Goal: Transaction & Acquisition: Purchase product/service

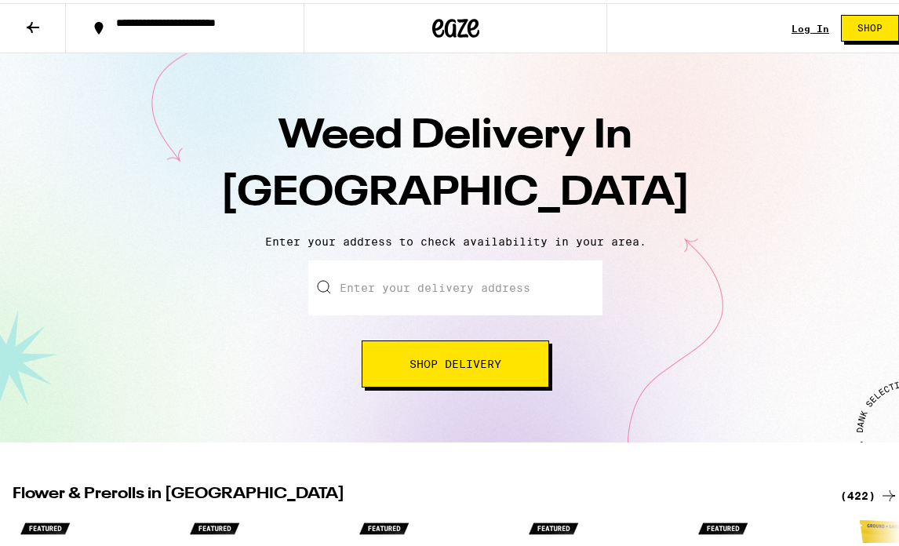
click at [351, 285] on input "Enter your delivery address" at bounding box center [455, 284] width 294 height 55
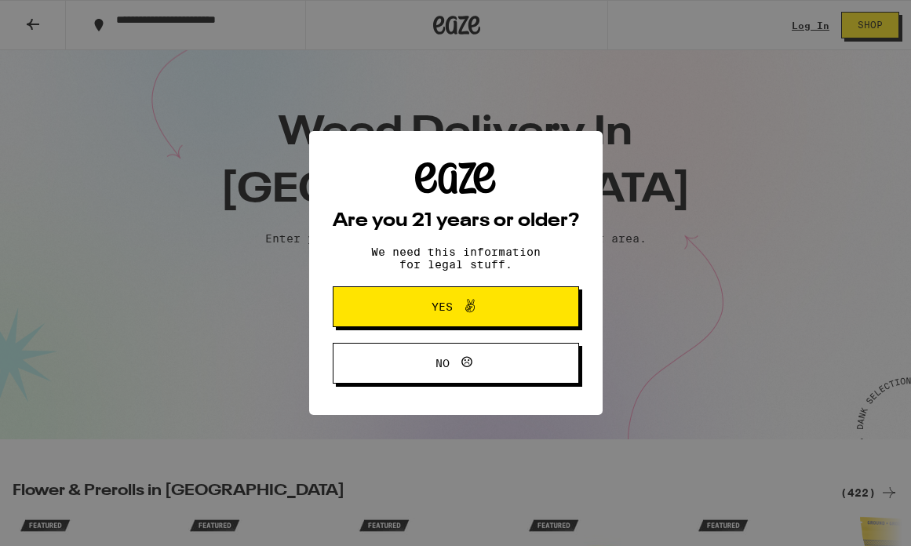
click at [429, 307] on span "Yes" at bounding box center [455, 307] width 119 height 20
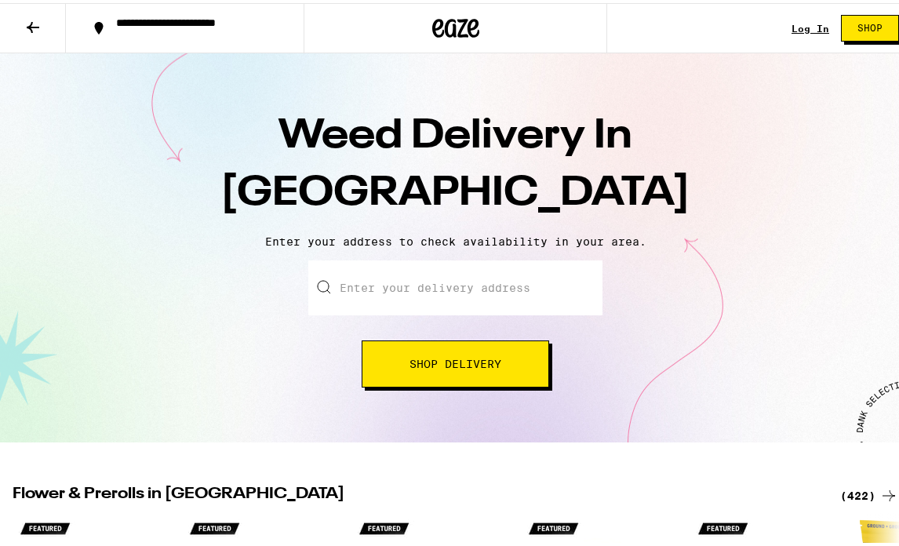
click at [346, 281] on input "Enter your delivery address" at bounding box center [455, 284] width 294 height 55
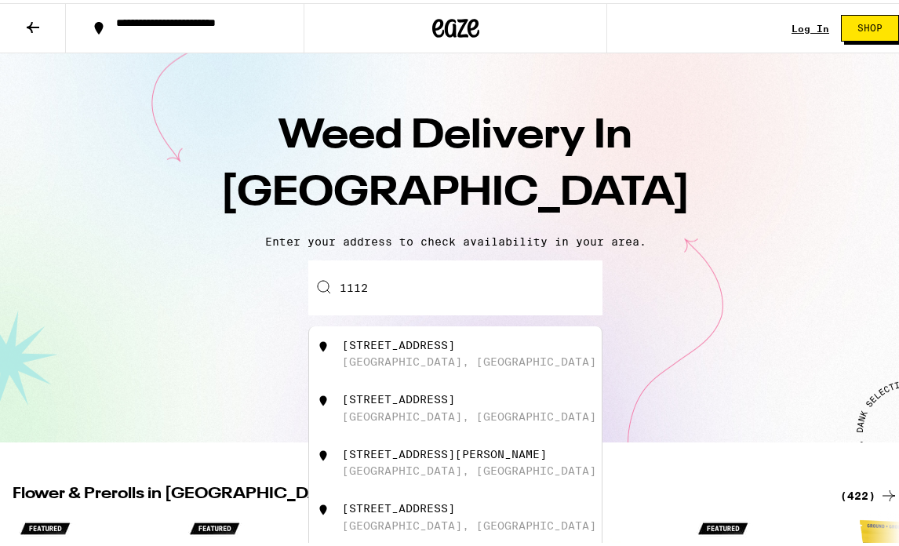
click at [394, 412] on div "San Francisco, CA" at bounding box center [469, 413] width 254 height 13
type input "1112 Capitol Avenue, San Francisco, CA"
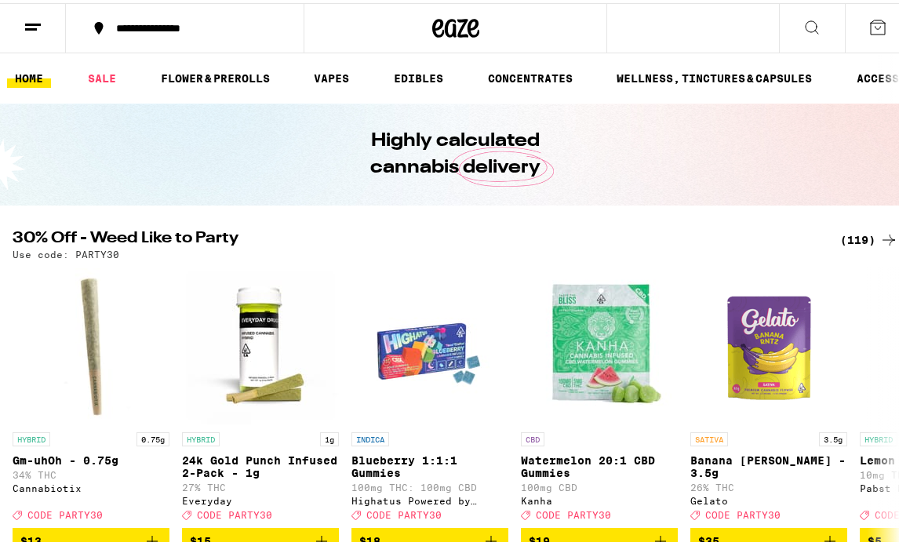
click at [802, 21] on icon at bounding box center [811, 24] width 19 height 19
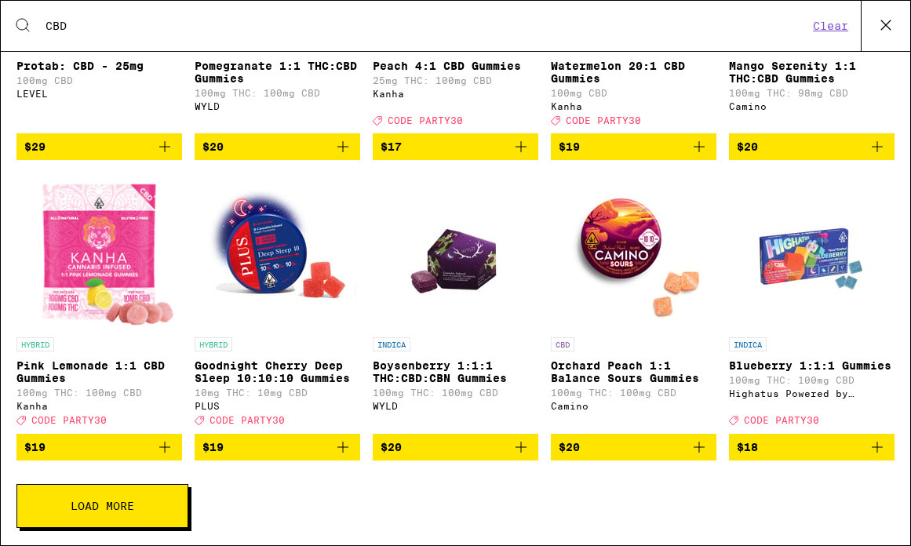
scroll to position [466, 0]
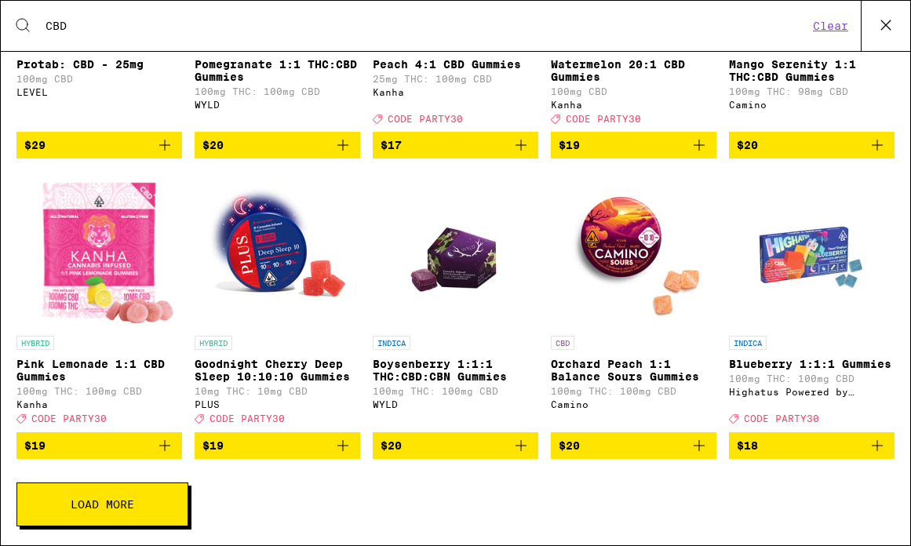
click at [337, 452] on icon "Add to bag" at bounding box center [342, 445] width 19 height 19
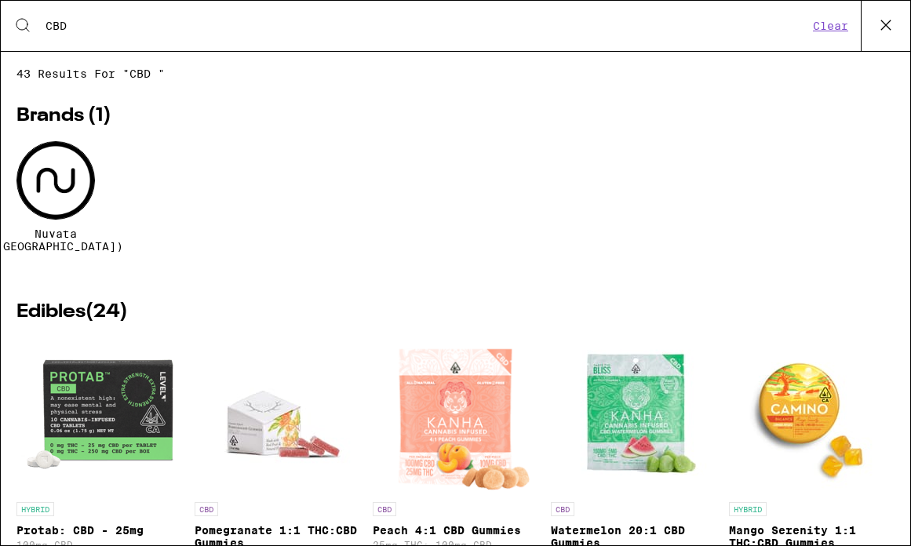
scroll to position [0, 0]
click at [89, 30] on input "CBD" at bounding box center [426, 26] width 763 height 14
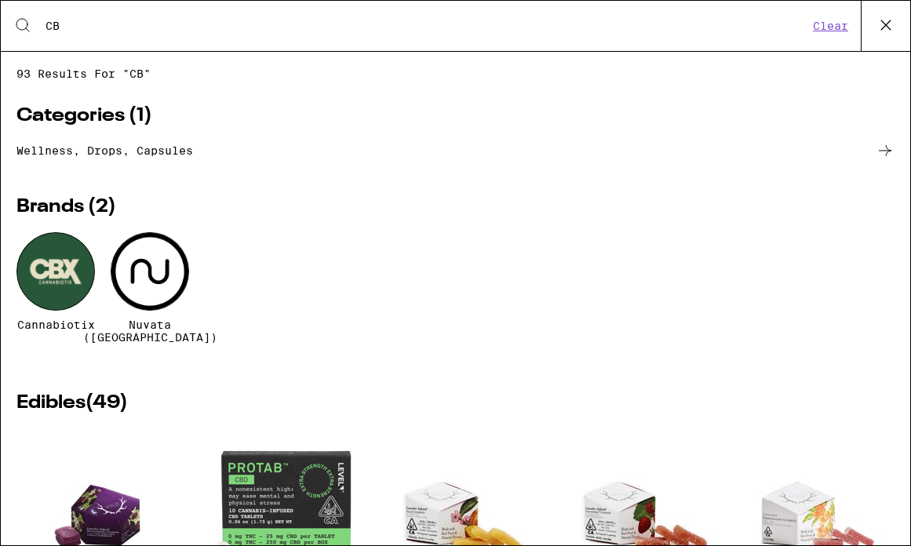
type input "C"
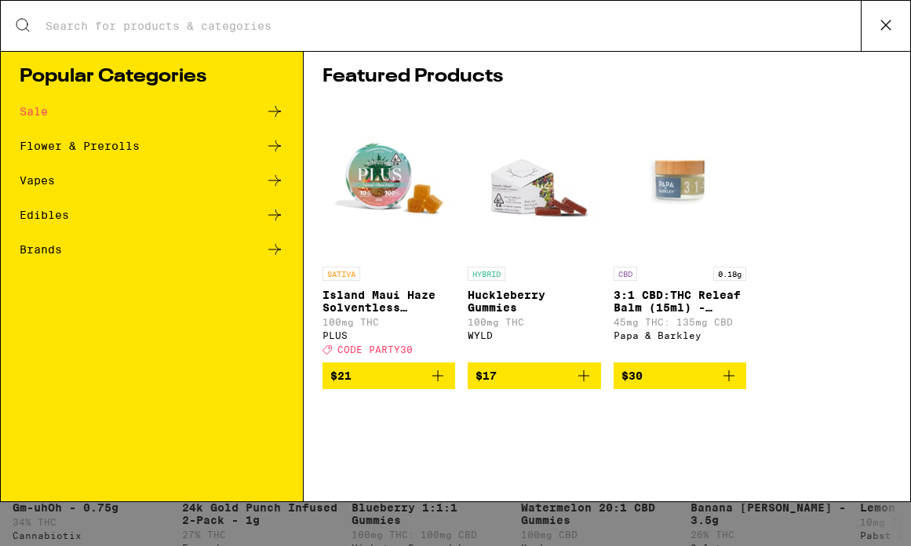
click at [52, 220] on div "Edibles" at bounding box center [44, 214] width 49 height 11
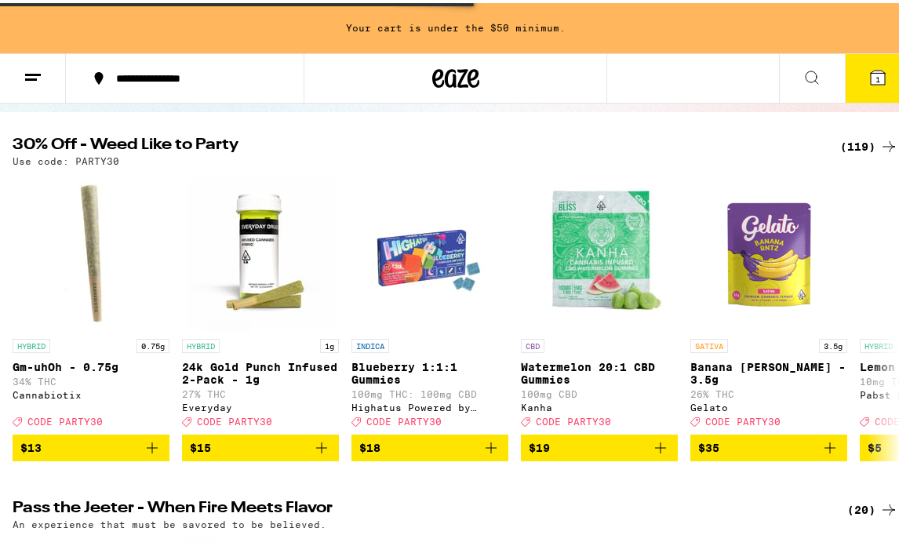
scroll to position [225, 0]
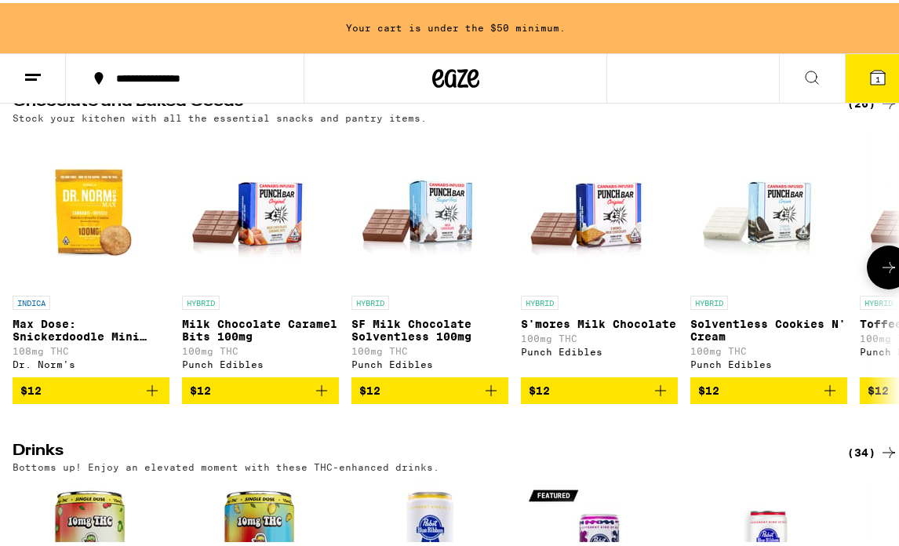
scroll to position [546, 0]
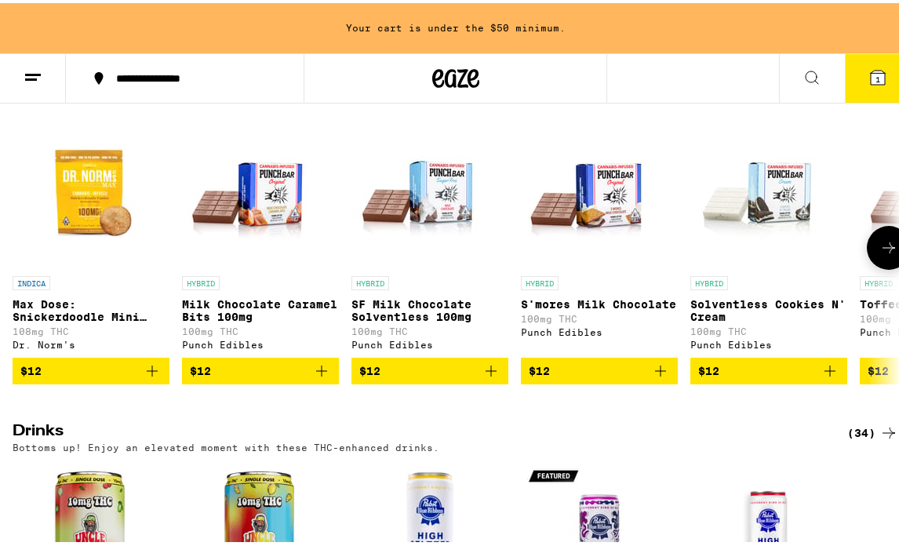
click at [879, 254] on icon at bounding box center [888, 244] width 19 height 19
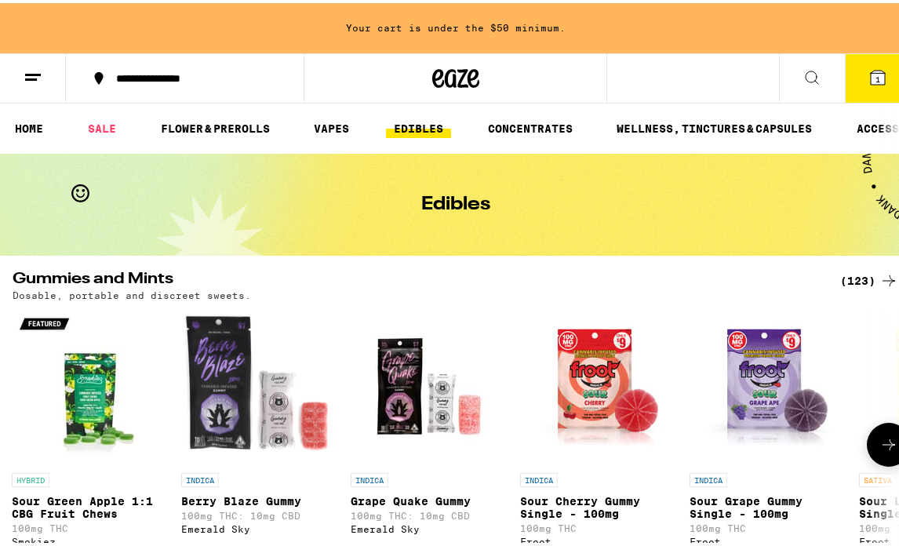
scroll to position [0, 0]
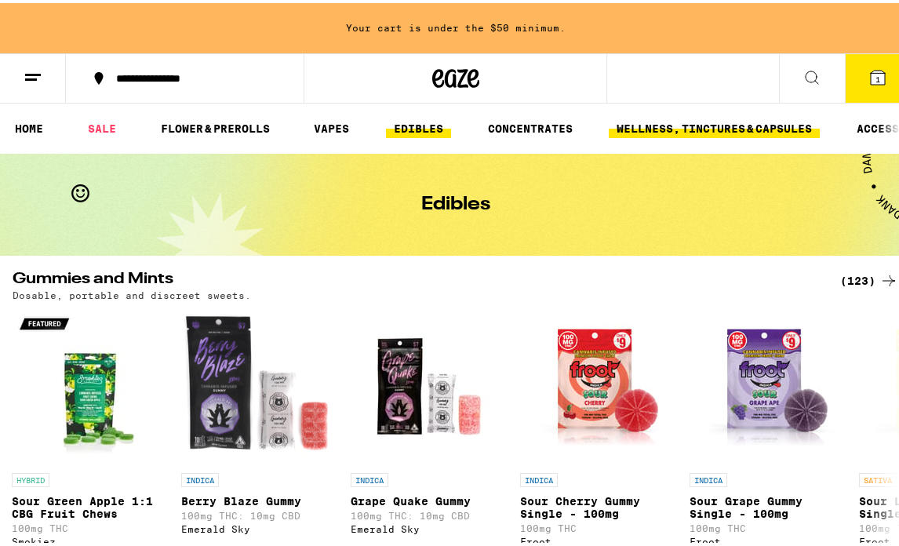
click at [726, 124] on link "WELLNESS, TINCTURES & CAPSULES" at bounding box center [714, 125] width 211 height 19
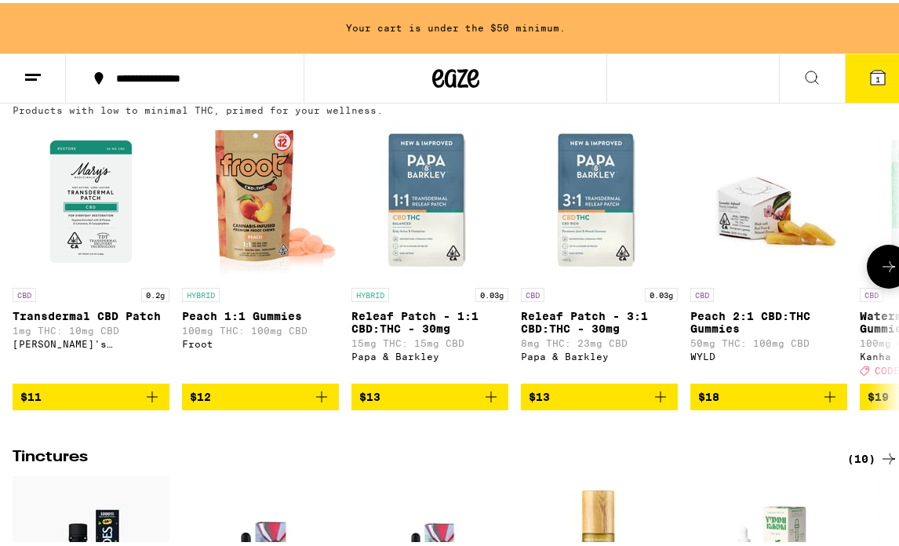
click at [322, 399] on icon "Add to bag" at bounding box center [321, 393] width 11 height 11
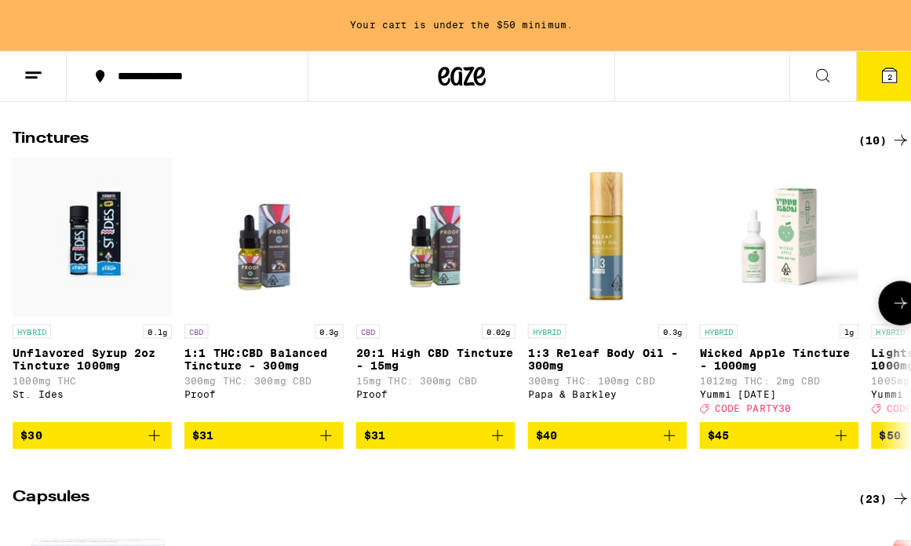
scroll to position [508, 0]
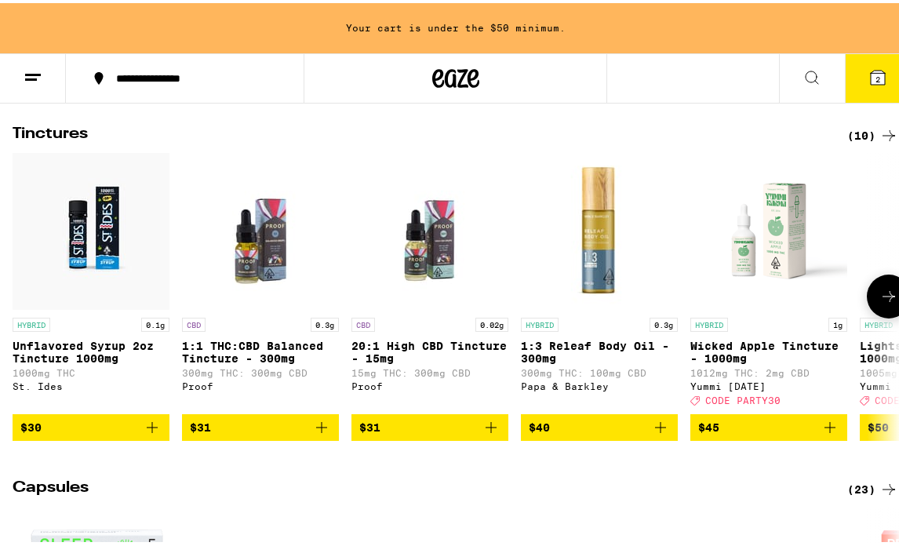
click at [493, 430] on icon "Add to bag" at bounding box center [491, 424] width 11 height 11
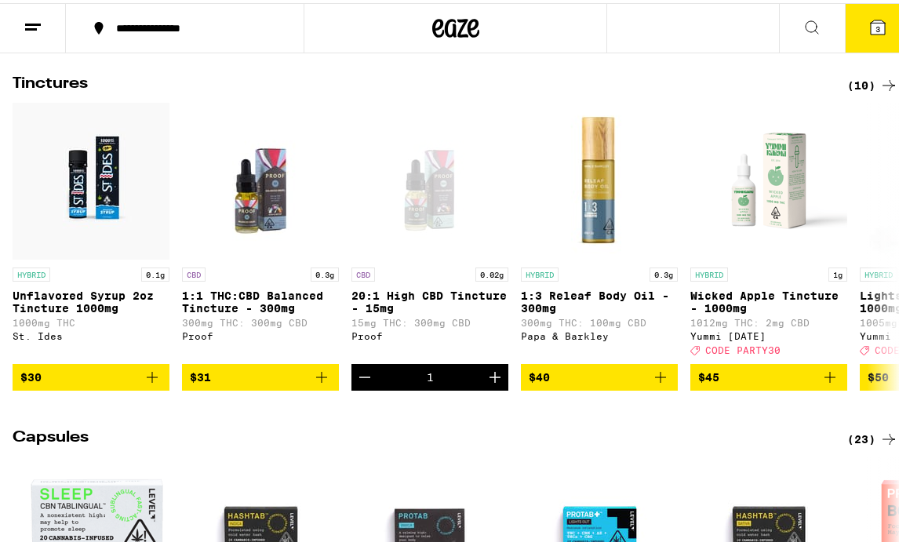
click at [871, 31] on icon at bounding box center [878, 24] width 14 height 14
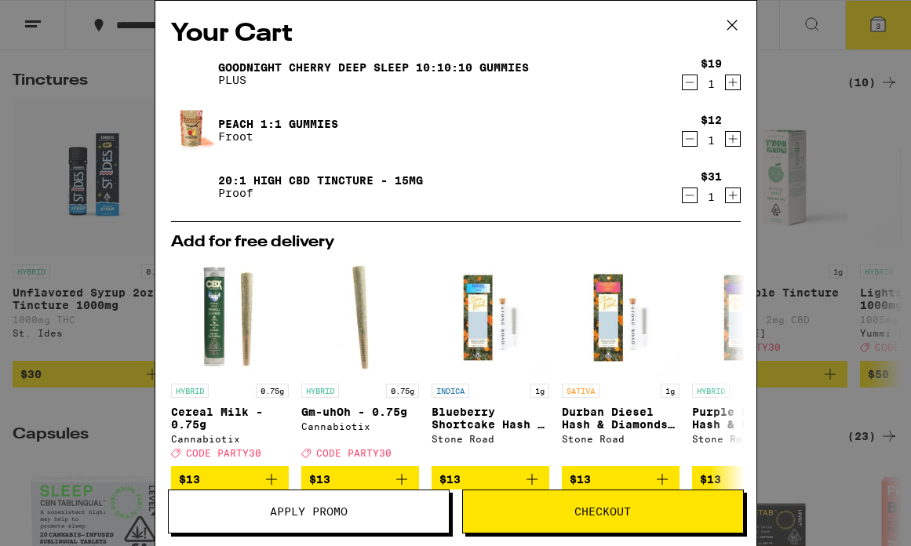
click at [329, 509] on span "Apply Promo" at bounding box center [309, 511] width 78 height 11
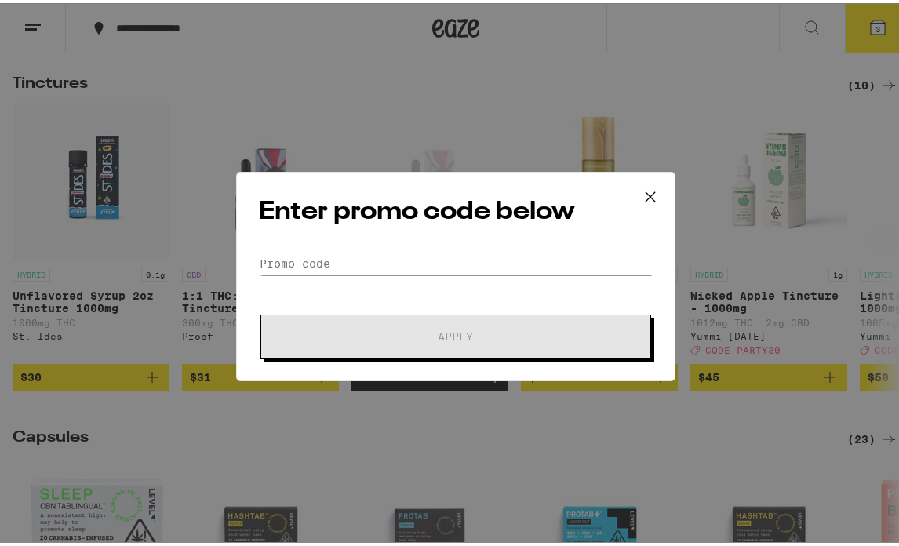
click at [645, 194] on icon at bounding box center [649, 192] width 9 height 9
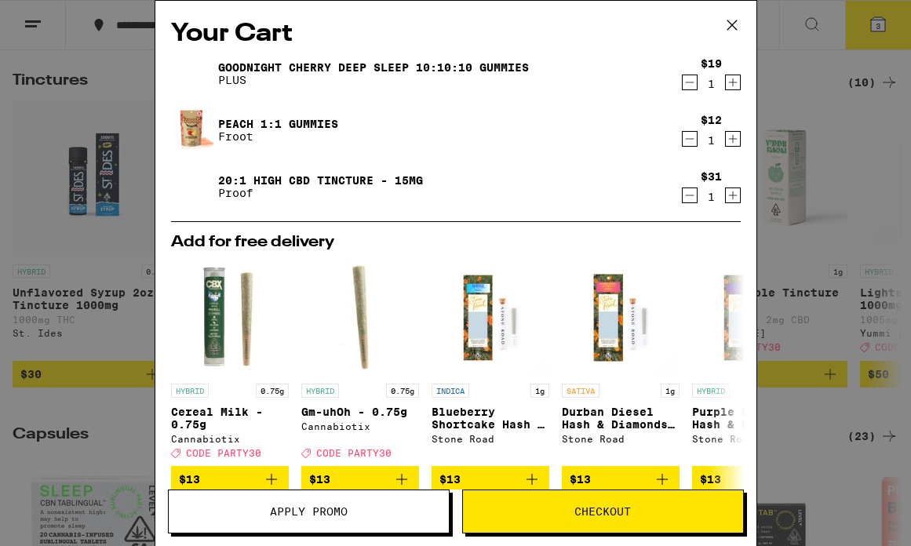
click at [556, 511] on span "Checkout" at bounding box center [603, 511] width 280 height 11
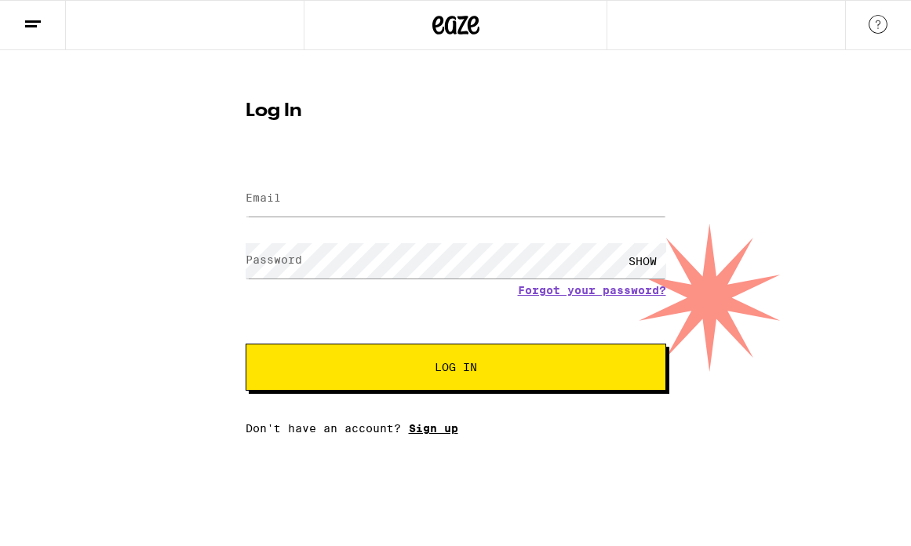
click at [441, 434] on link "Sign up" at bounding box center [433, 428] width 49 height 13
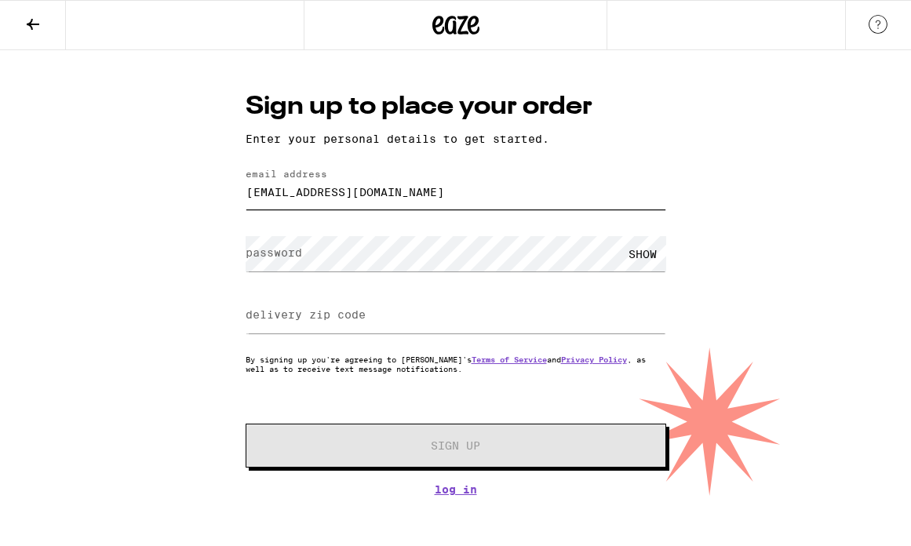
type input "kataleshay@gmail.com"
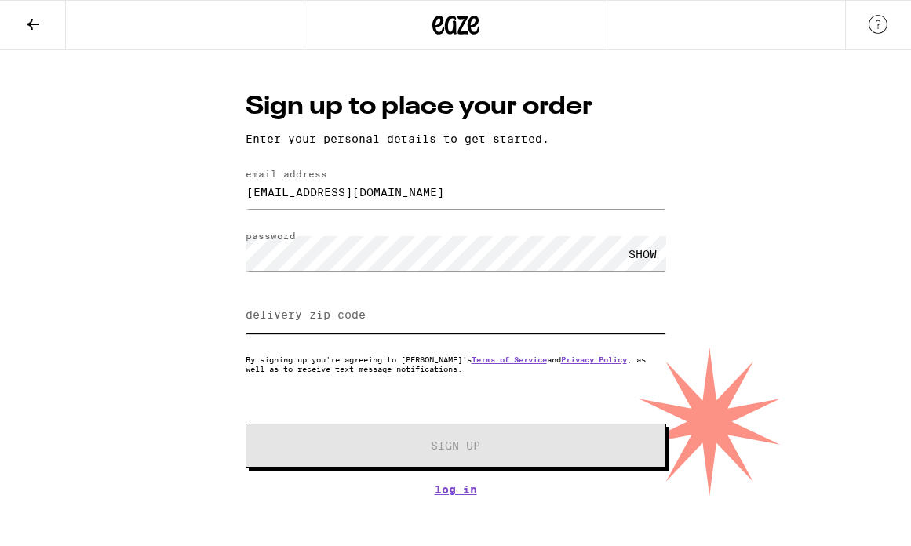
click at [398, 322] on input "delivery zip code" at bounding box center [456, 315] width 420 height 35
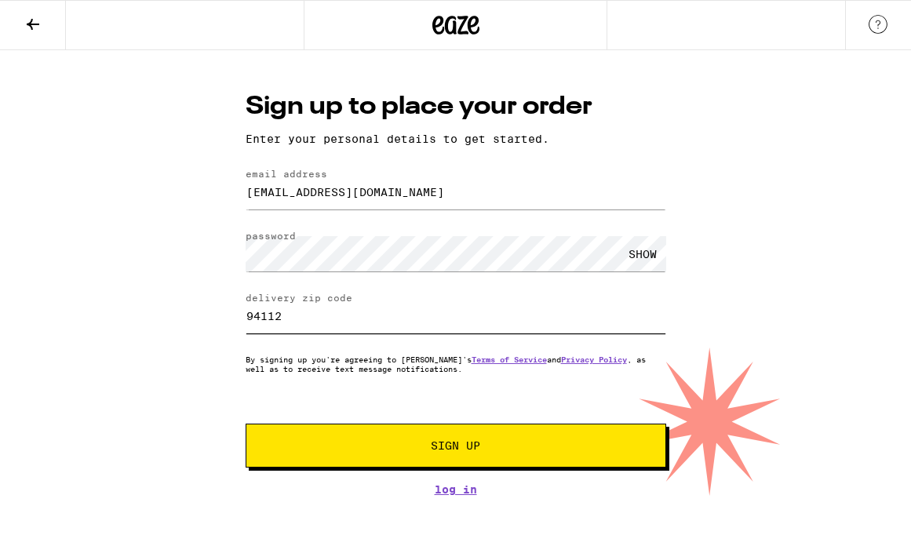
type input "94112"
click at [474, 451] on span "Sign Up" at bounding box center [455, 445] width 49 height 11
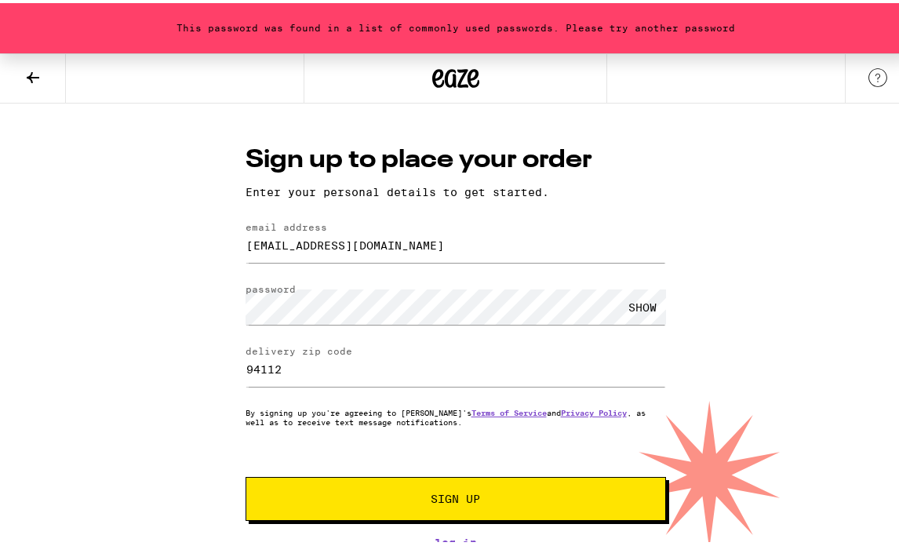
scroll to position [5, 0]
click at [454, 540] on link "Log In" at bounding box center [456, 539] width 420 height 13
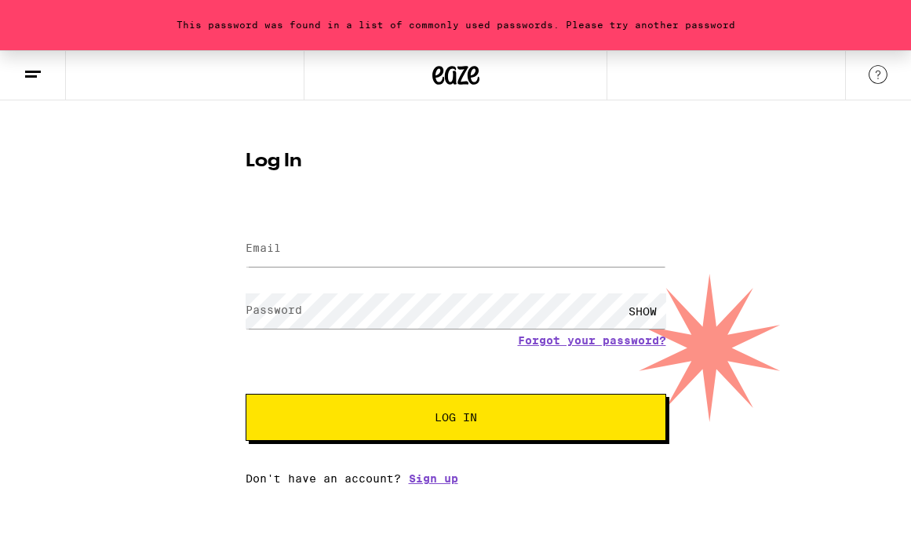
click at [431, 417] on span "Log In" at bounding box center [455, 417] width 293 height 11
type input "kataleshay@gmail.com"
click at [449, 409] on button "Log In" at bounding box center [456, 417] width 420 height 47
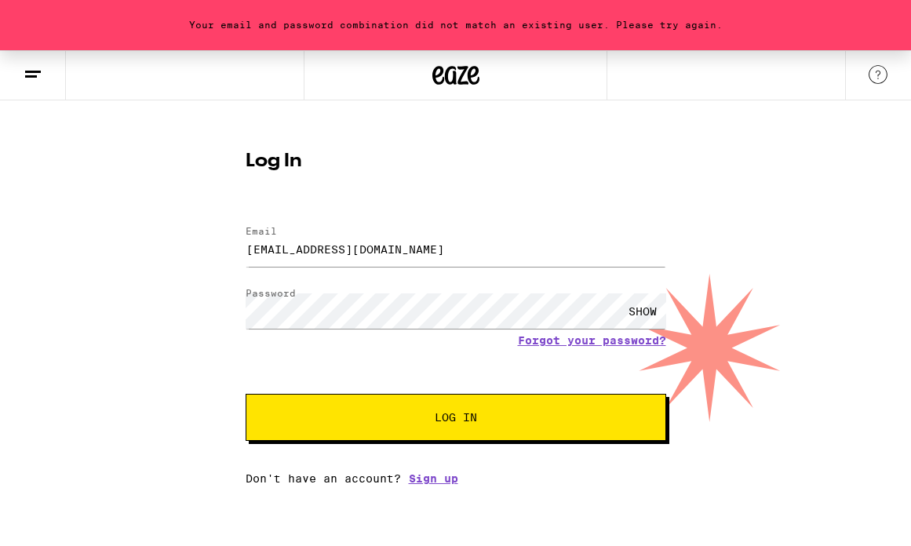
click at [647, 308] on div "SHOW" at bounding box center [642, 310] width 47 height 35
click at [455, 418] on span "Log In" at bounding box center [456, 417] width 42 height 11
click at [445, 482] on link "Sign up" at bounding box center [433, 478] width 49 height 13
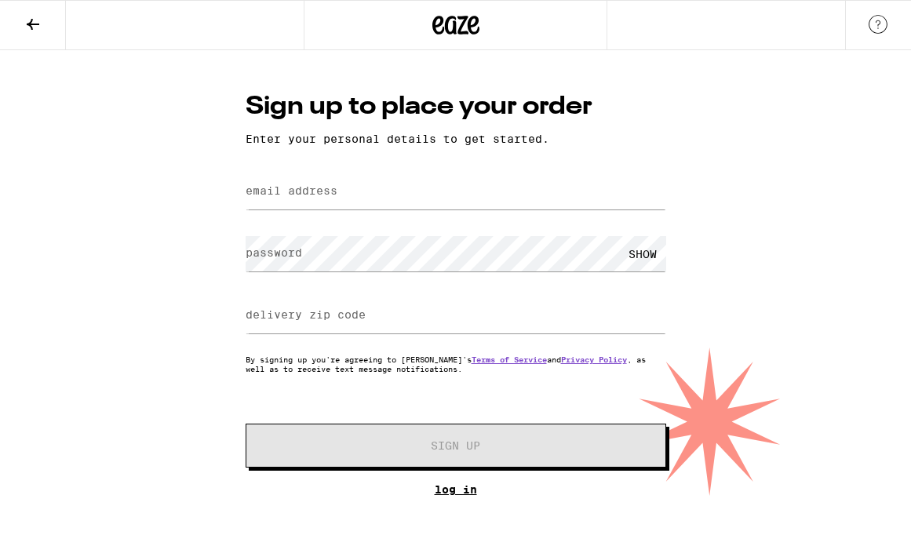
click at [463, 491] on div "Sign up to place your order Enter your personal details to get started. email a…" at bounding box center [456, 292] width 452 height 406
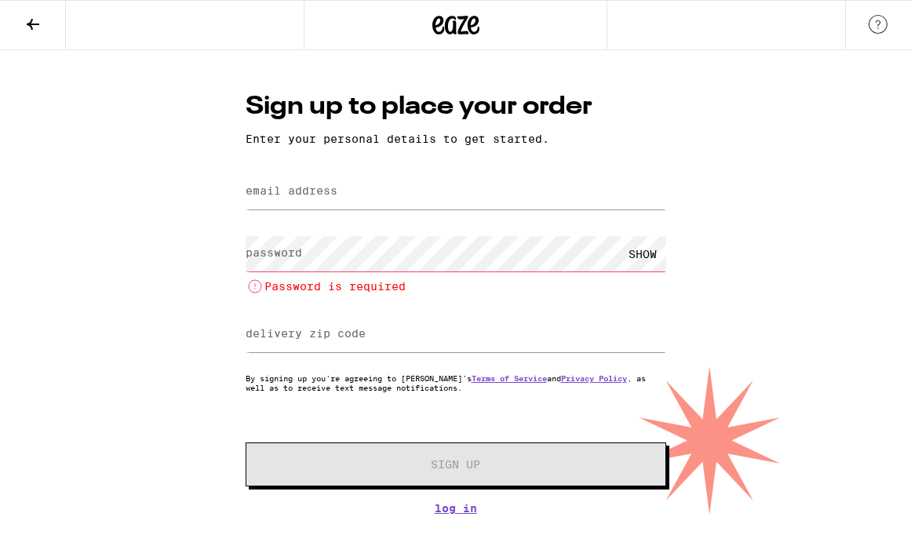
click at [308, 192] on label "email address" at bounding box center [292, 190] width 92 height 13
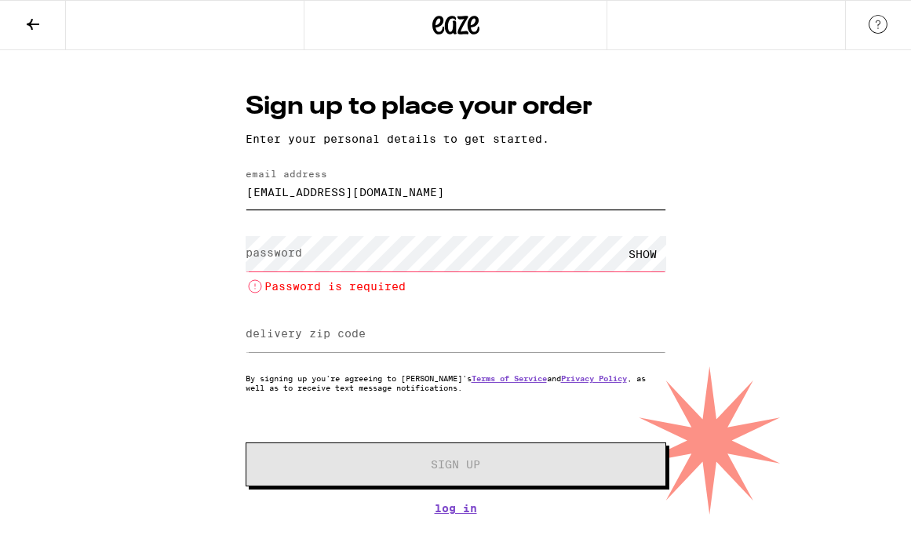
type input "kataleshay@gmail.com"
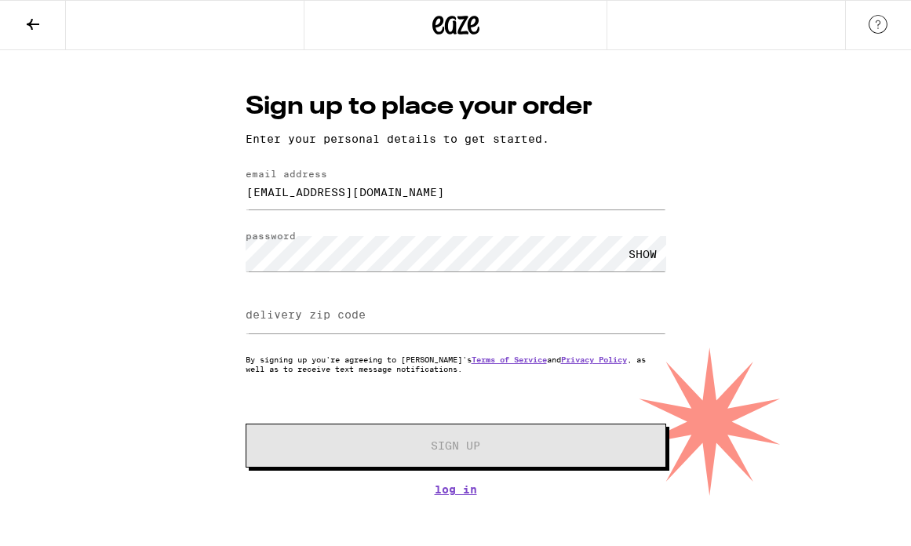
click at [646, 255] on div "SHOW" at bounding box center [642, 253] width 47 height 35
click at [396, 329] on input "delivery zip code" at bounding box center [456, 315] width 420 height 35
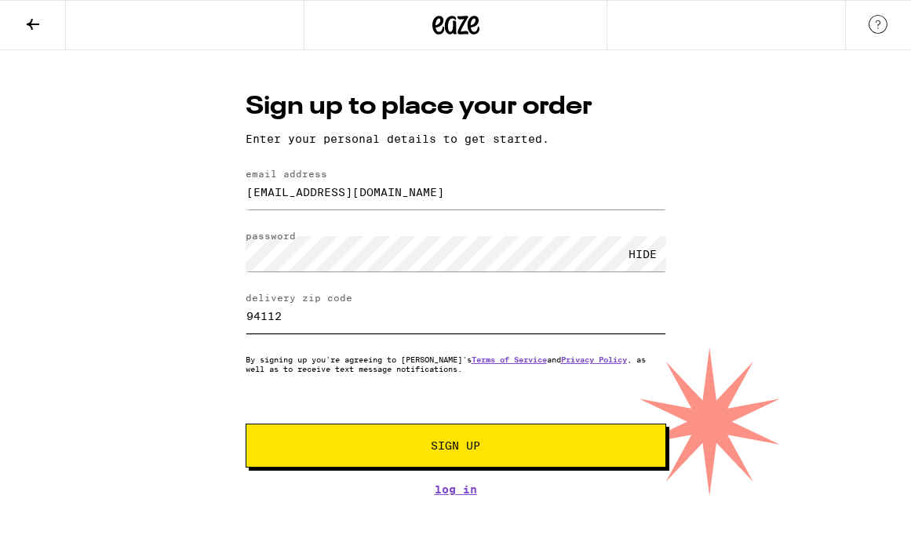
type input "94112"
click at [464, 442] on span "Sign Up" at bounding box center [455, 445] width 49 height 11
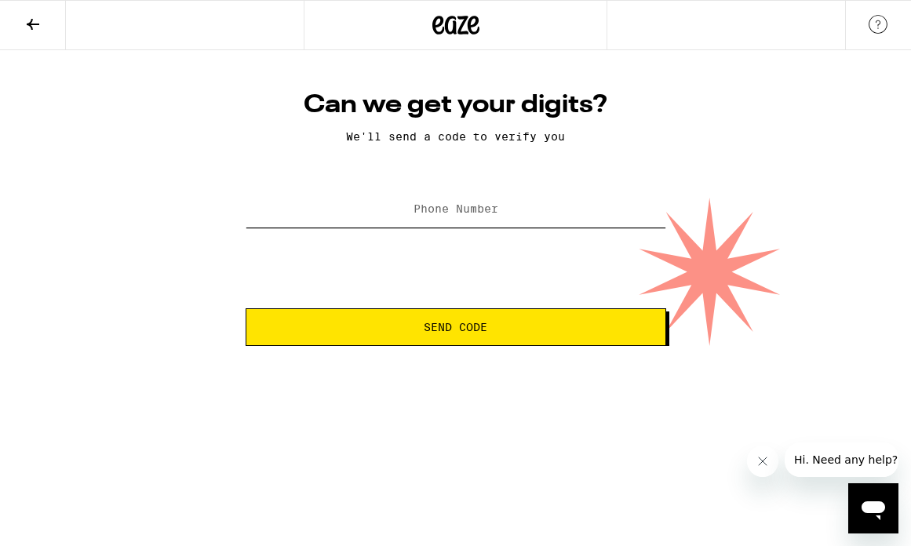
click at [376, 220] on input "Phone Number" at bounding box center [456, 209] width 420 height 35
type input "(415) 910-1928"
click at [422, 326] on span "Send Code" at bounding box center [456, 327] width 394 height 11
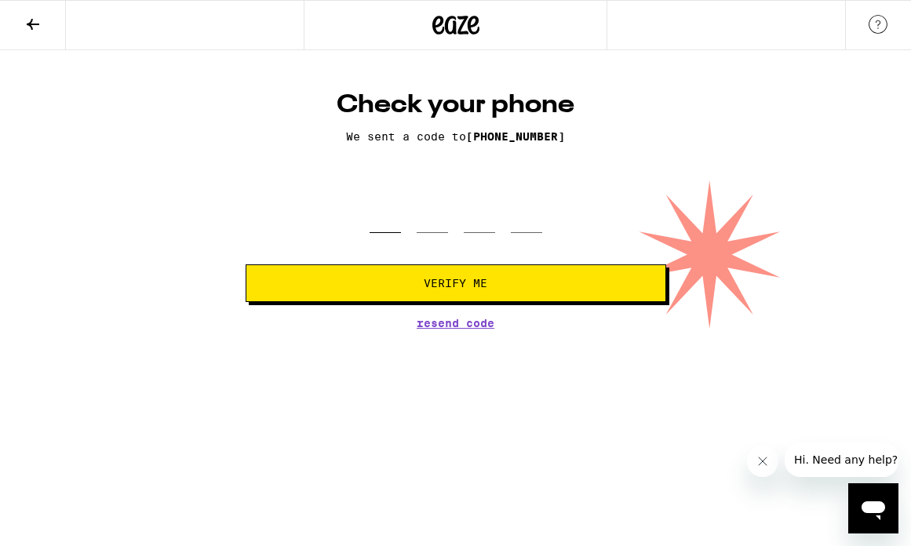
click at [391, 220] on input "tel" at bounding box center [384, 210] width 31 height 46
type input "8"
type input "9"
type input "3"
type input "5"
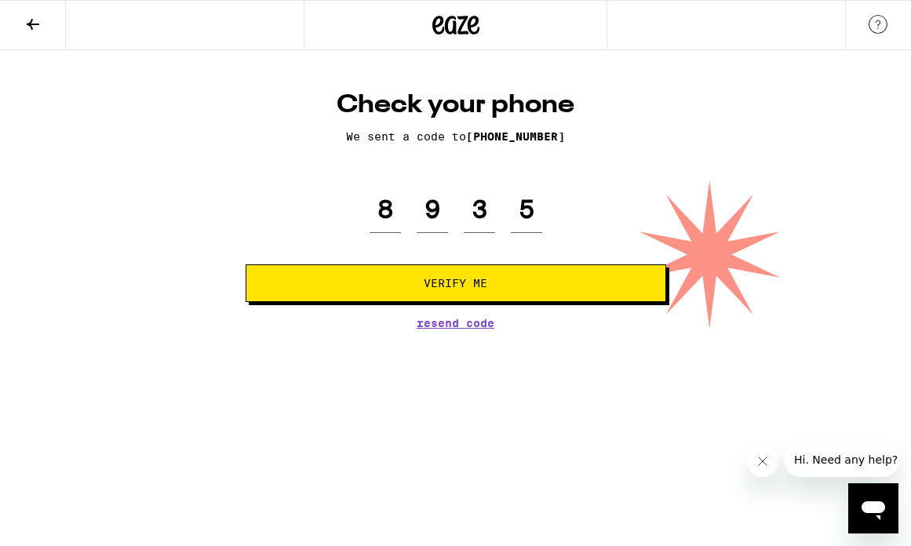
click at [446, 285] on span "Verify Me" at bounding box center [456, 283] width 64 height 11
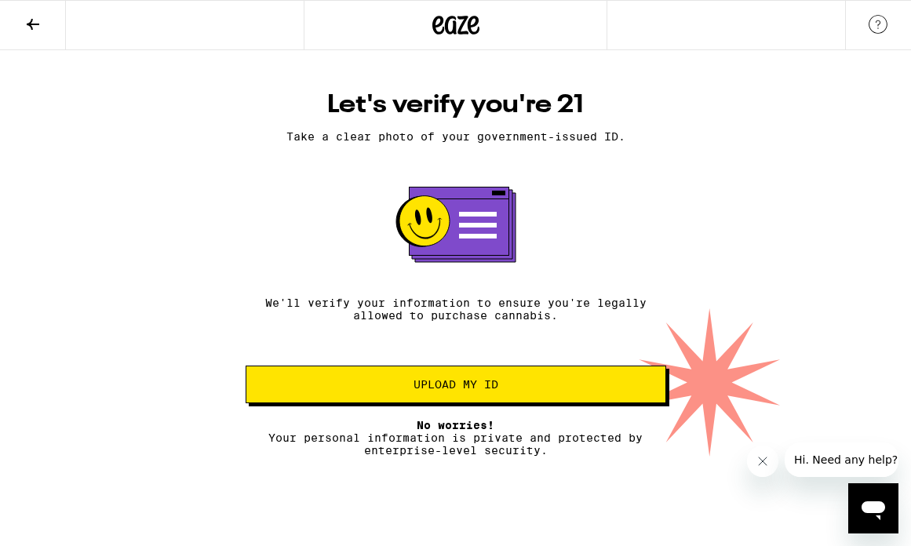
click at [476, 397] on button "Upload my ID" at bounding box center [456, 385] width 420 height 38
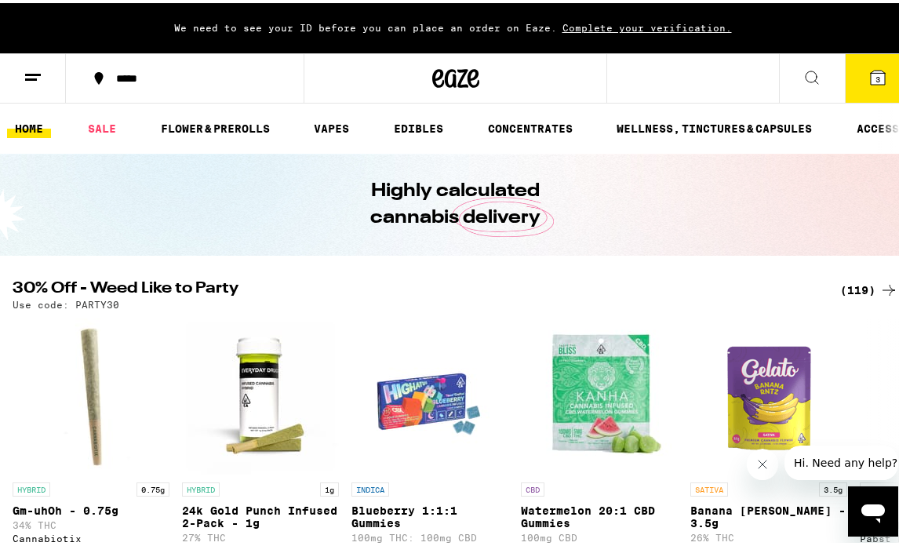
click at [872, 78] on icon at bounding box center [878, 74] width 14 height 14
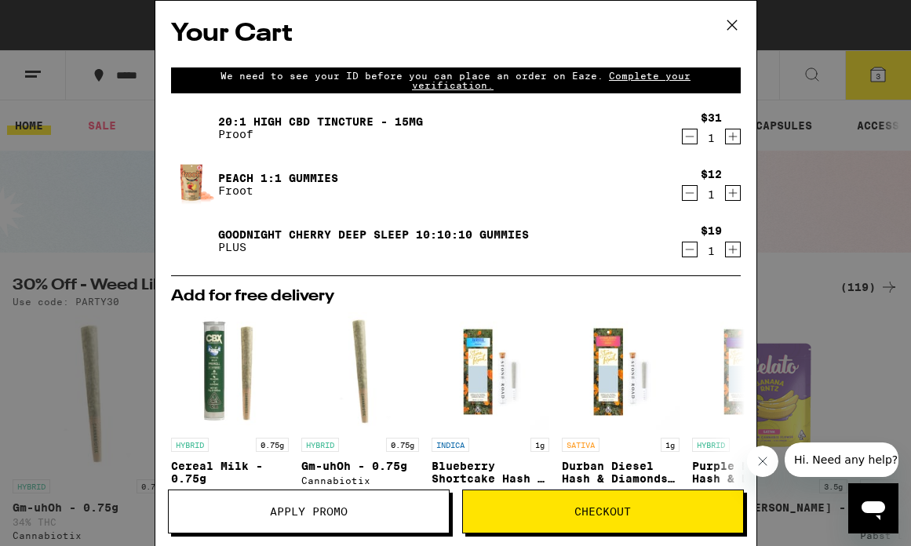
click at [591, 503] on button "Checkout" at bounding box center [603, 511] width 282 height 44
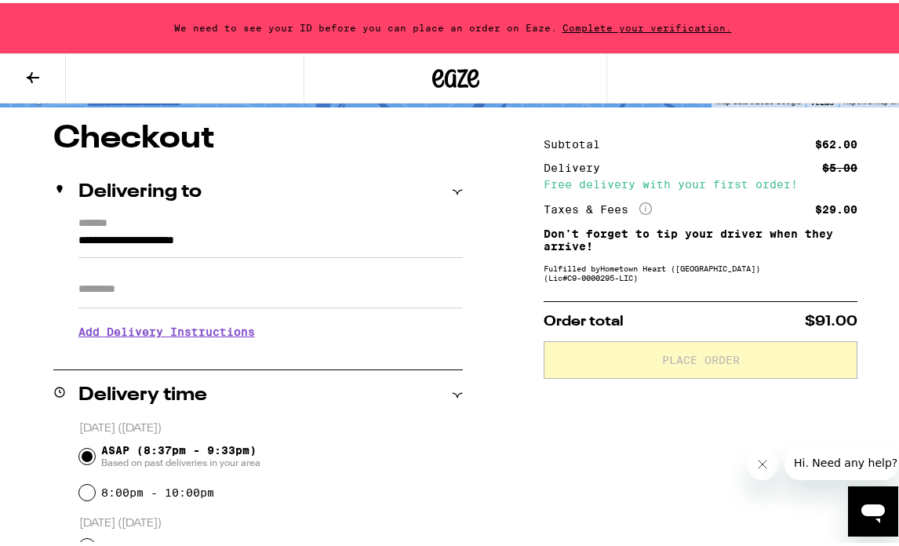
scroll to position [128, 0]
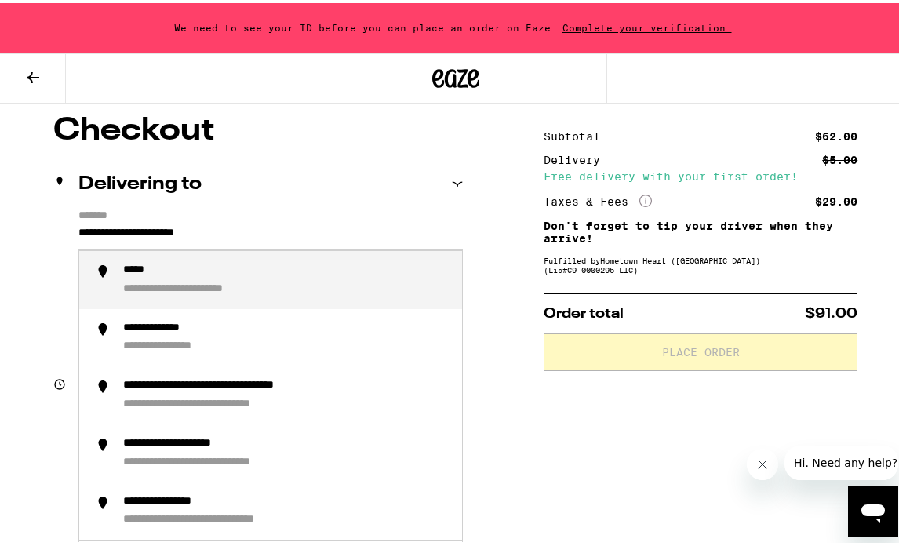
drag, startPoint x: 257, startPoint y: 236, endPoint x: 77, endPoint y: 237, distance: 179.6
click at [78, 237] on input "**********" at bounding box center [270, 233] width 384 height 27
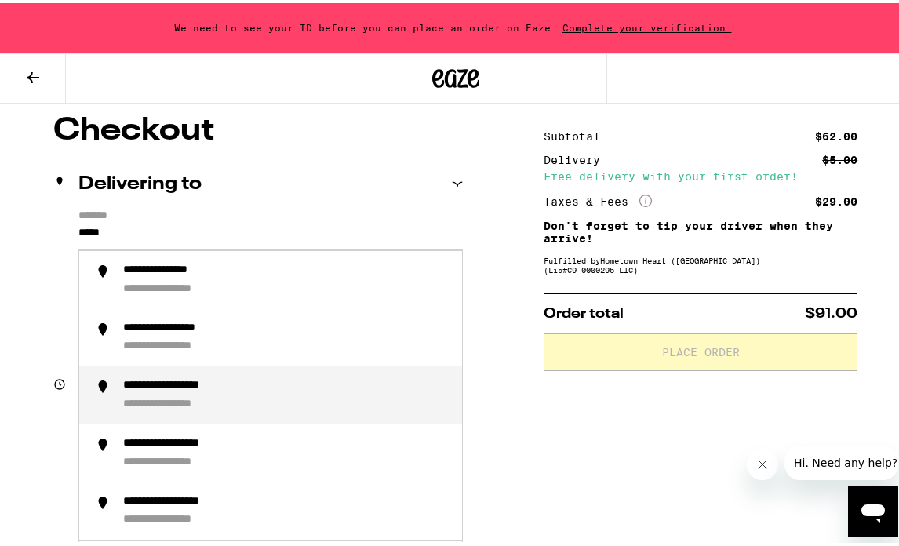
click at [164, 401] on div "**********" at bounding box center [183, 402] width 121 height 14
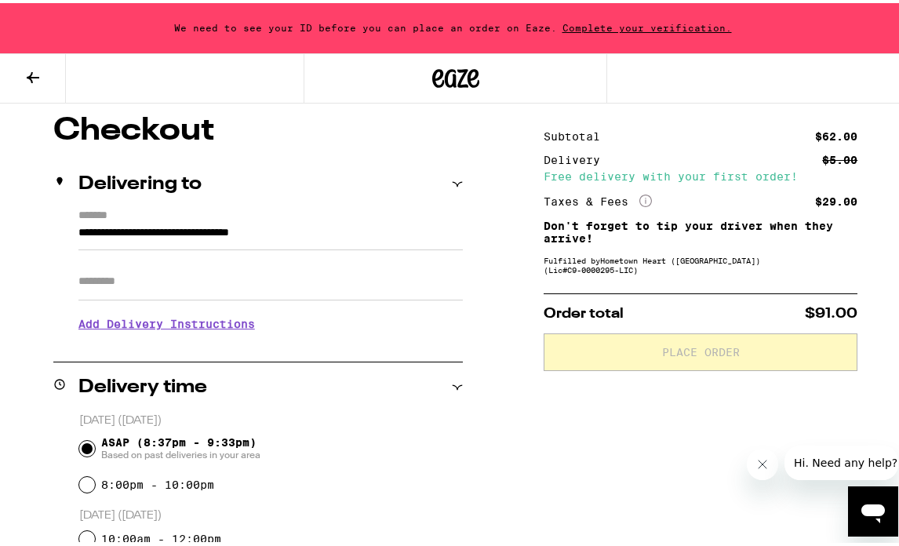
type input "**********"
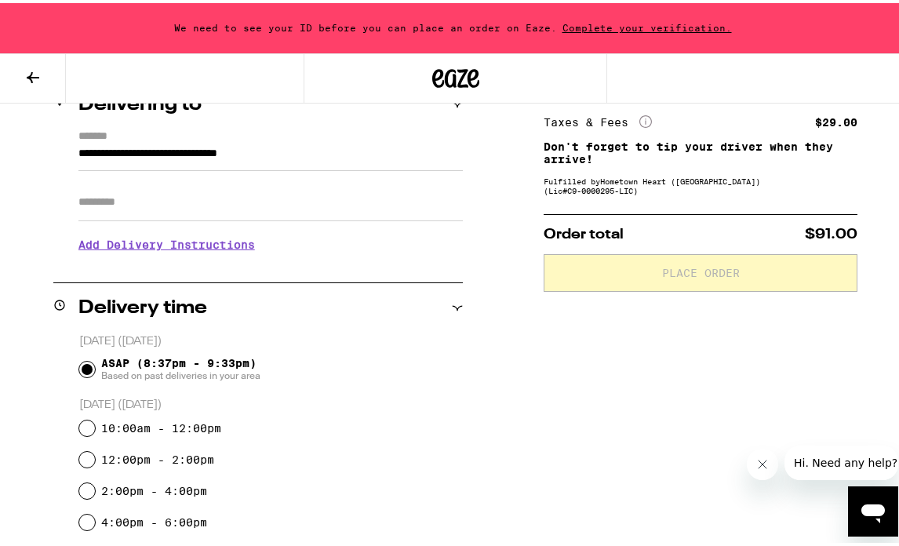
scroll to position [207, 0]
click at [207, 246] on h3 "Add Delivery Instructions" at bounding box center [270, 242] width 384 height 36
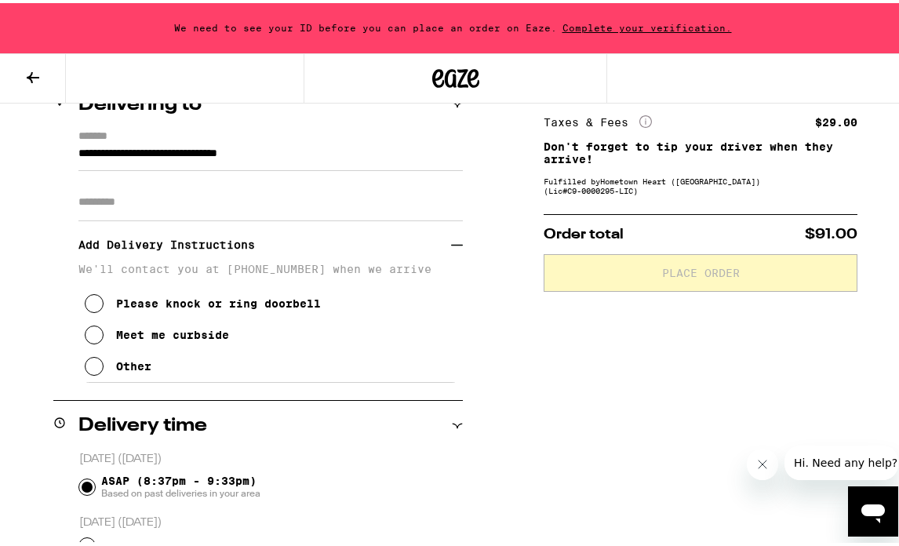
click at [96, 303] on icon at bounding box center [94, 300] width 19 height 19
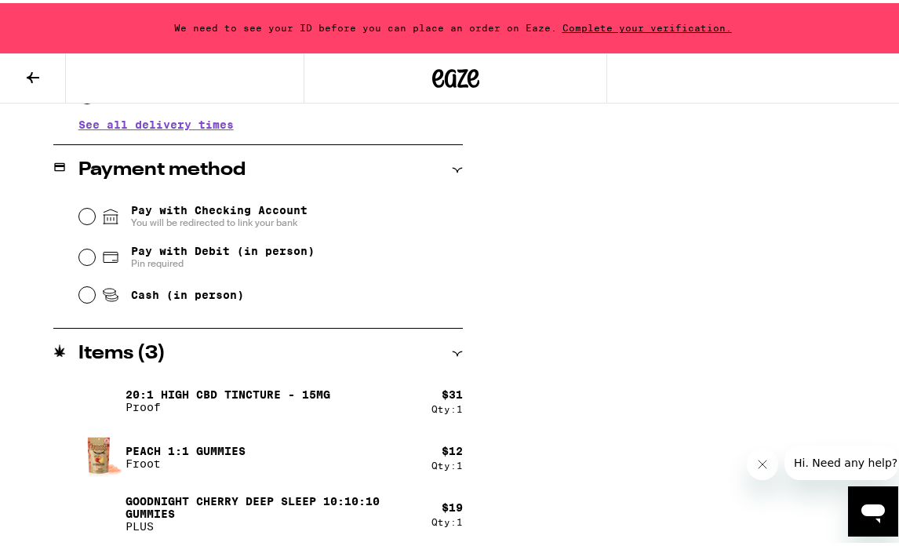
scroll to position [751, 0]
click at [84, 216] on input "Pay with Checking Account You will be redirected to link your bank" at bounding box center [87, 214] width 16 height 16
click at [83, 294] on input "Cash (in person)" at bounding box center [87, 292] width 16 height 16
click at [85, 297] on input "Cash (in person)" at bounding box center [87, 292] width 16 height 16
click at [84, 211] on input "Pay with Checking Account You will be redirected to link your bank" at bounding box center [87, 214] width 16 height 16
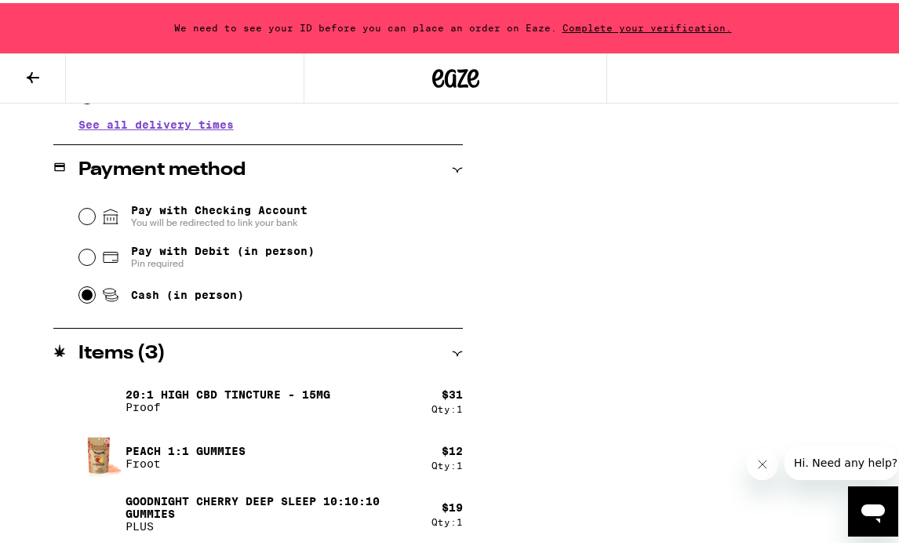
radio input "false"
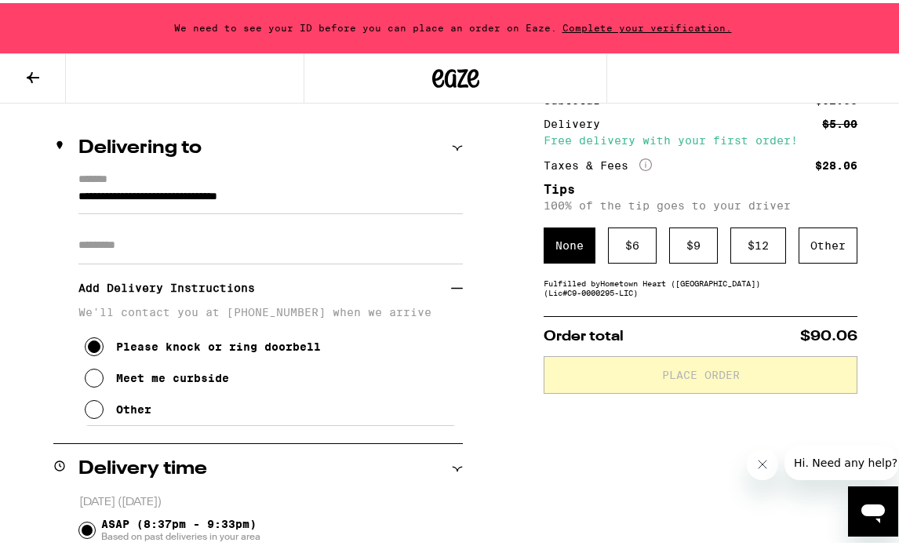
scroll to position [157, 0]
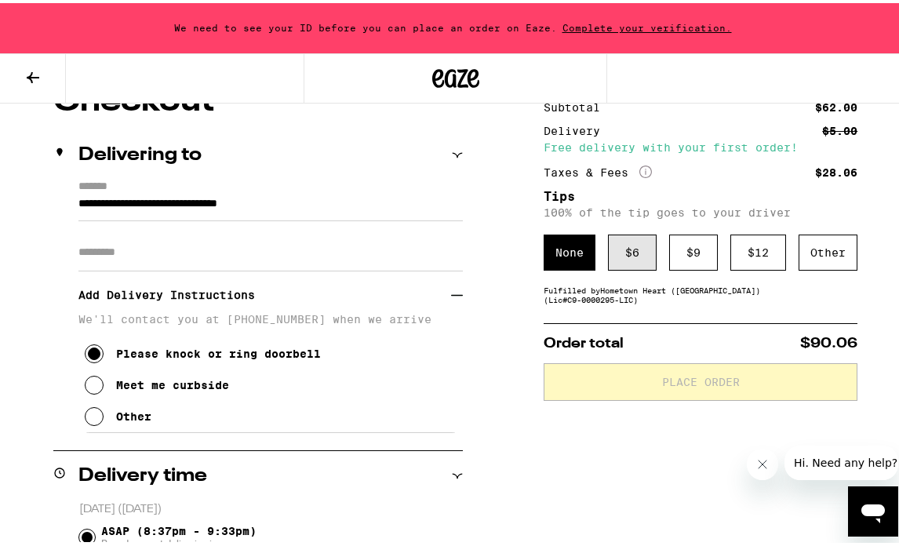
click at [609, 260] on div "$ 6" at bounding box center [632, 249] width 49 height 36
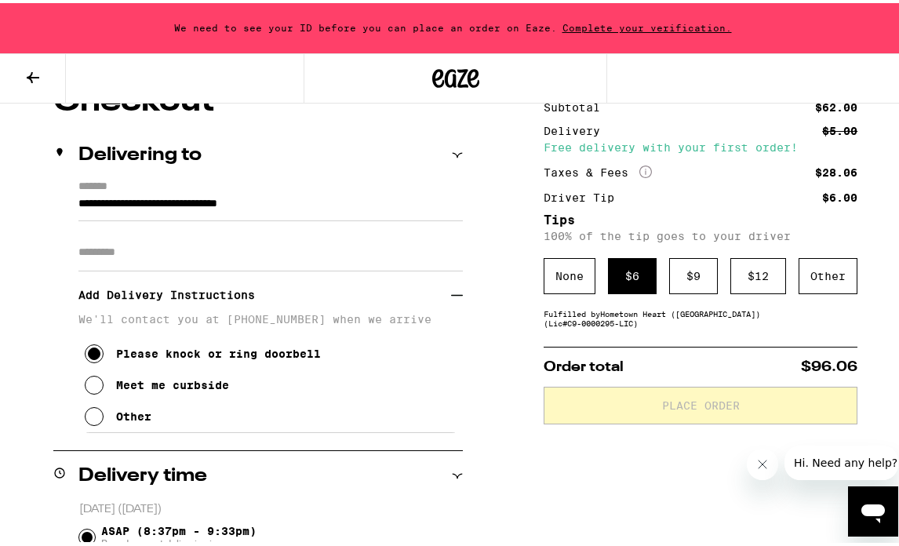
click at [684, 406] on span "Place Order" at bounding box center [701, 402] width 78 height 11
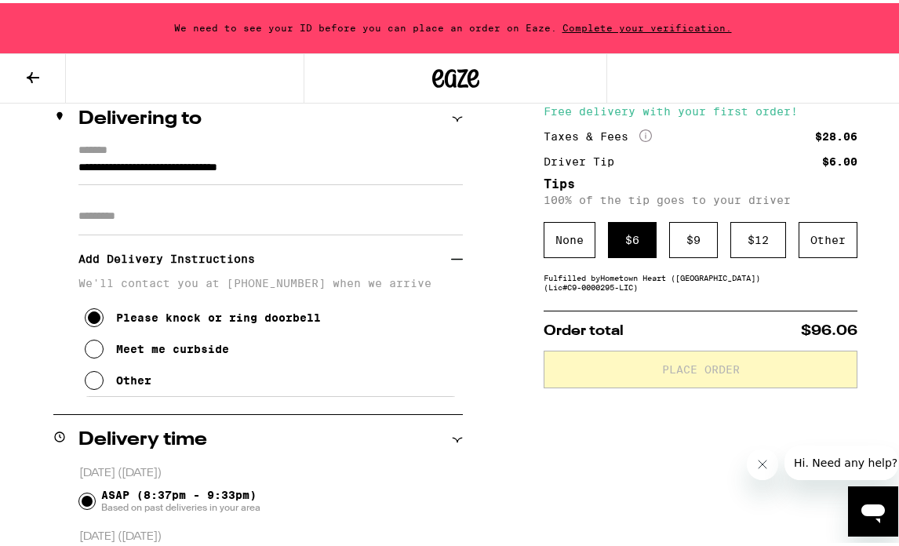
scroll to position [195, 0]
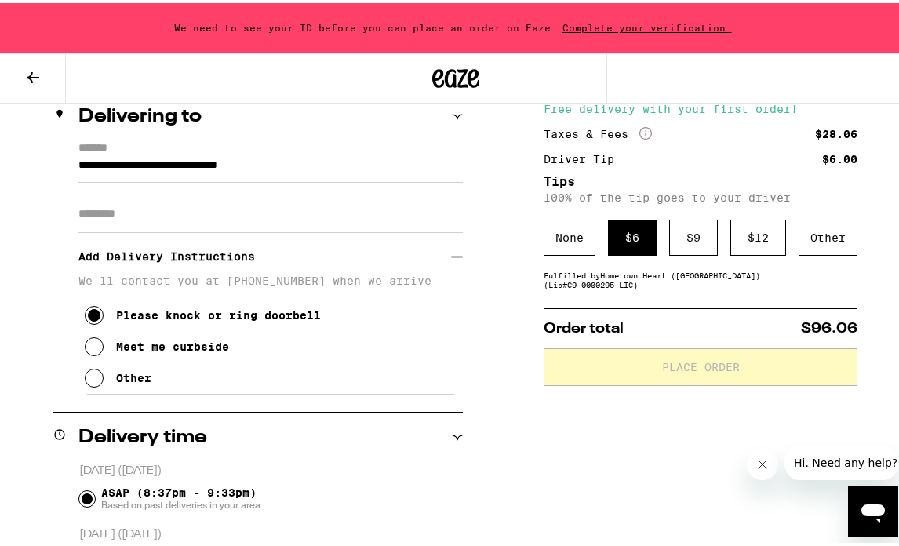
click at [685, 365] on span "Place Order" at bounding box center [701, 363] width 78 height 11
click at [684, 369] on span "Place Order" at bounding box center [701, 363] width 78 height 11
click at [681, 369] on span "Place Order" at bounding box center [701, 363] width 78 height 11
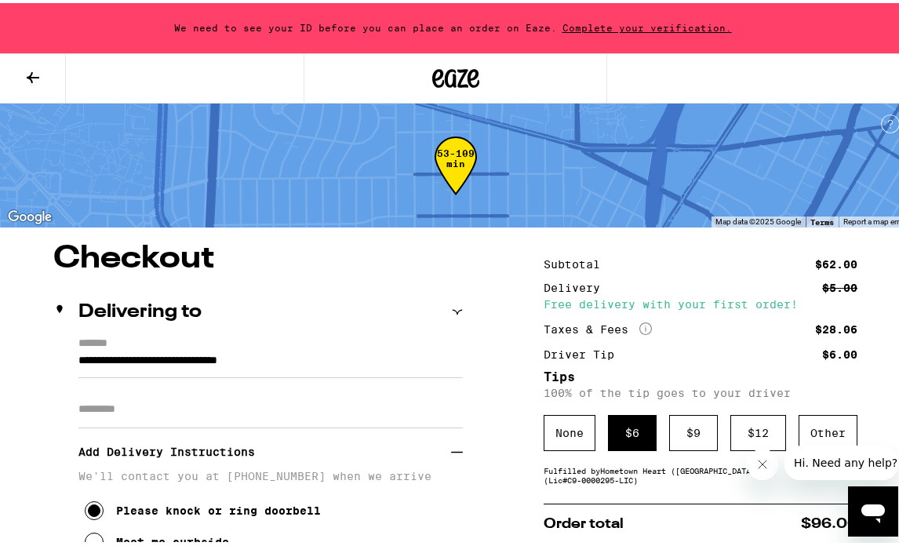
scroll to position [0, 0]
click at [631, 431] on div "$ 6" at bounding box center [632, 430] width 49 height 36
click at [681, 435] on div "$ 9" at bounding box center [693, 430] width 49 height 36
click at [625, 438] on div "$ 6" at bounding box center [632, 430] width 49 height 36
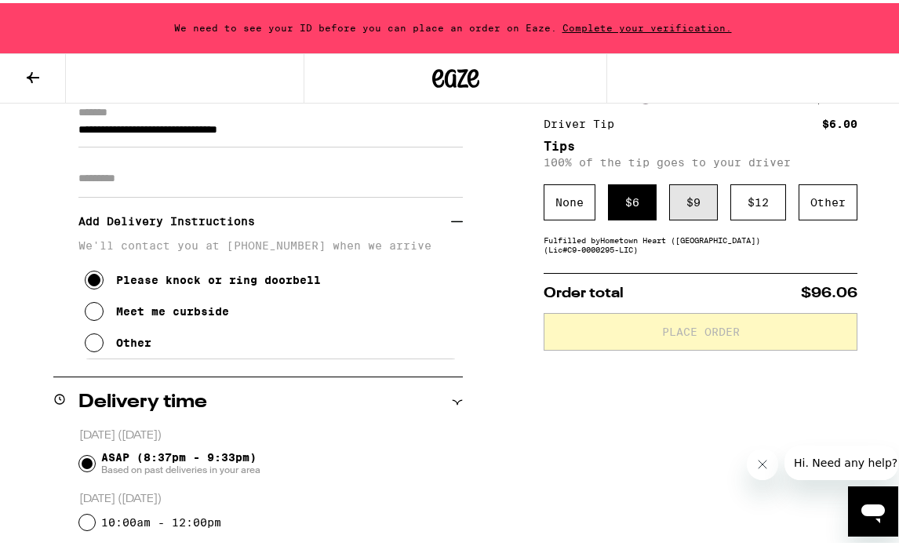
scroll to position [222, 0]
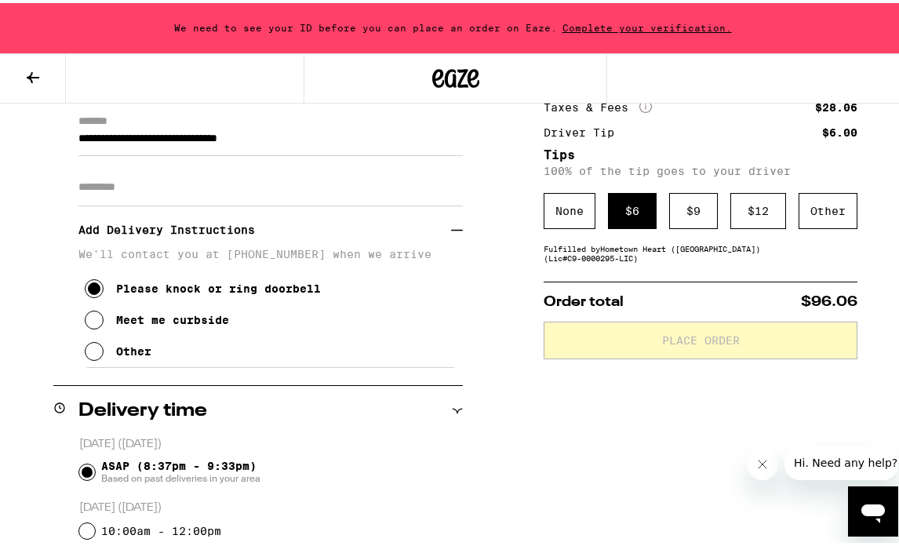
click at [614, 27] on span "Complete your verification." at bounding box center [647, 25] width 180 height 10
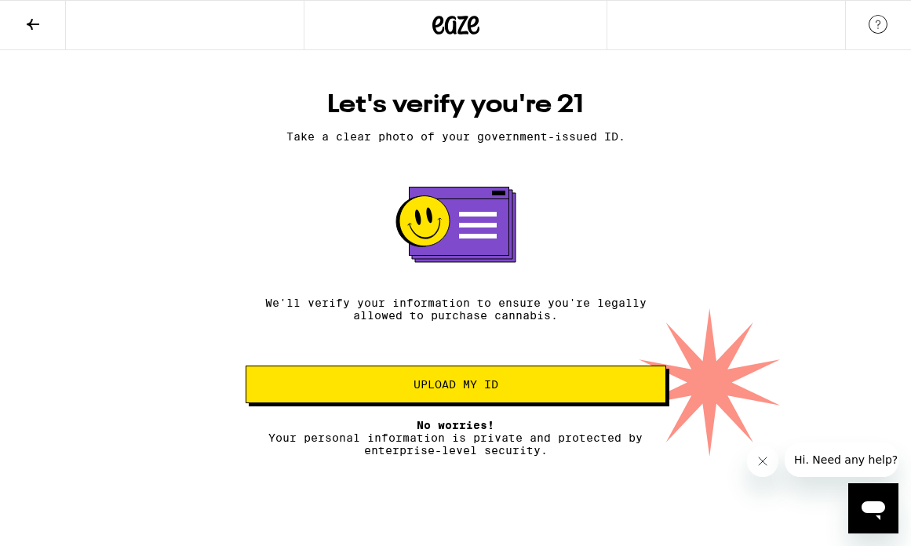
click at [466, 390] on span "Upload my ID" at bounding box center [455, 384] width 85 height 11
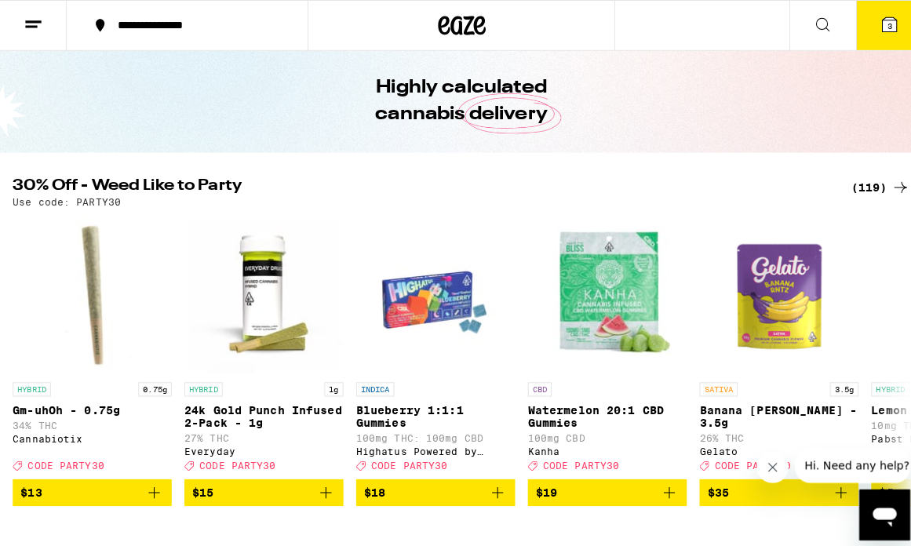
scroll to position [52, 0]
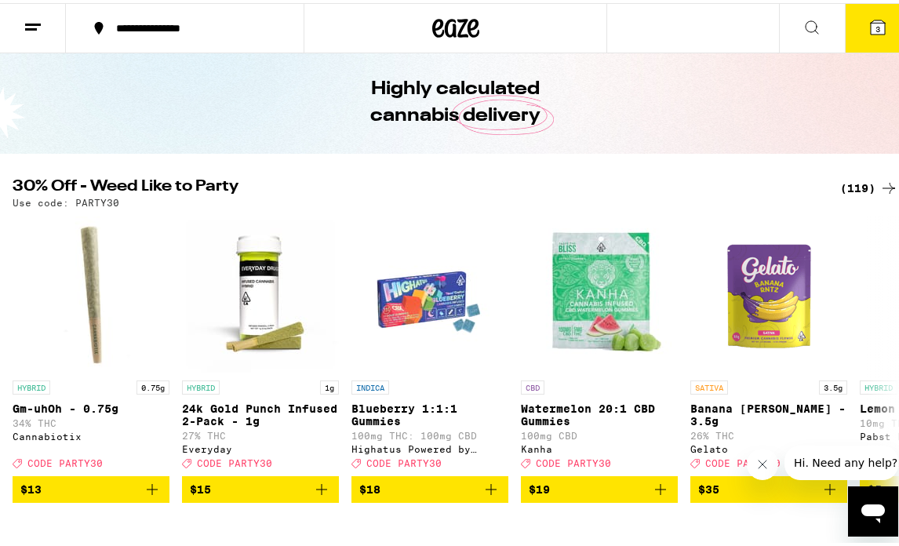
click at [875, 27] on span "3" at bounding box center [877, 25] width 5 height 9
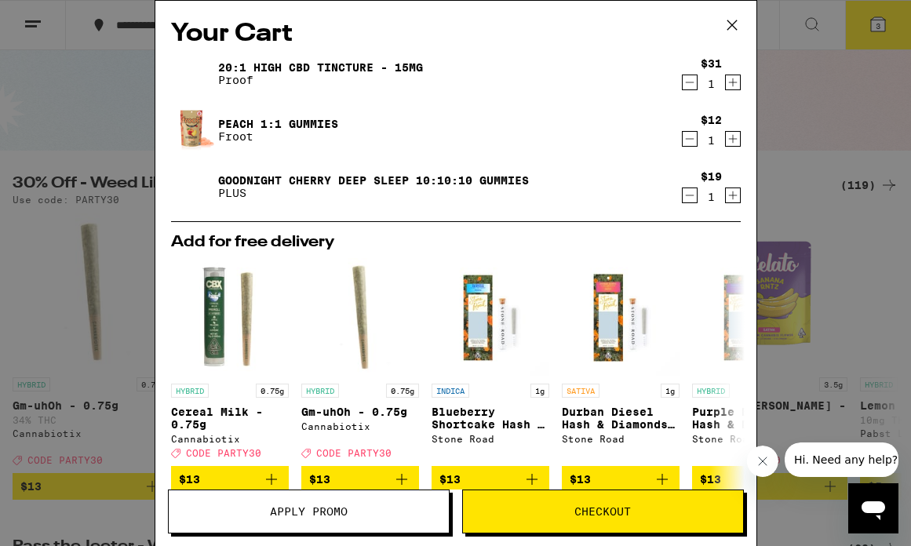
click at [623, 508] on span "Checkout" at bounding box center [602, 511] width 56 height 11
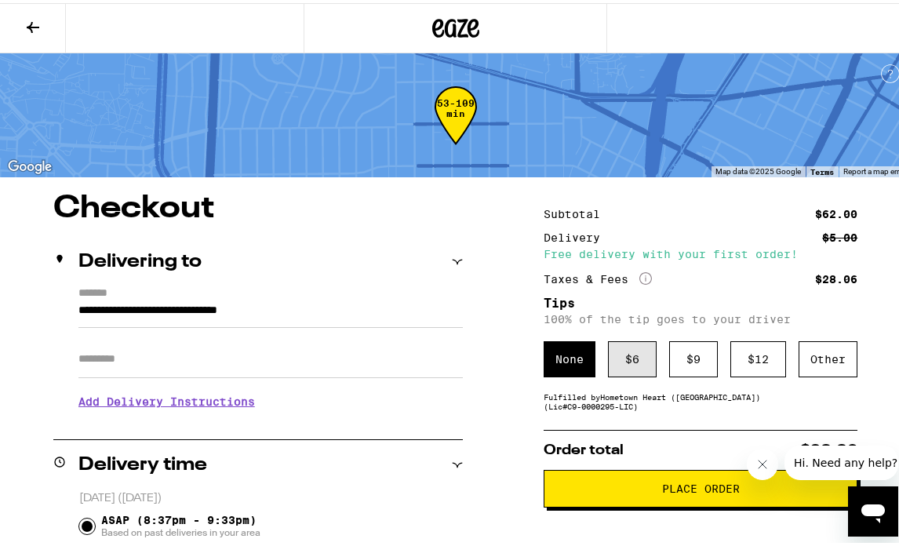
click at [625, 360] on div "$ 6" at bounding box center [632, 356] width 49 height 36
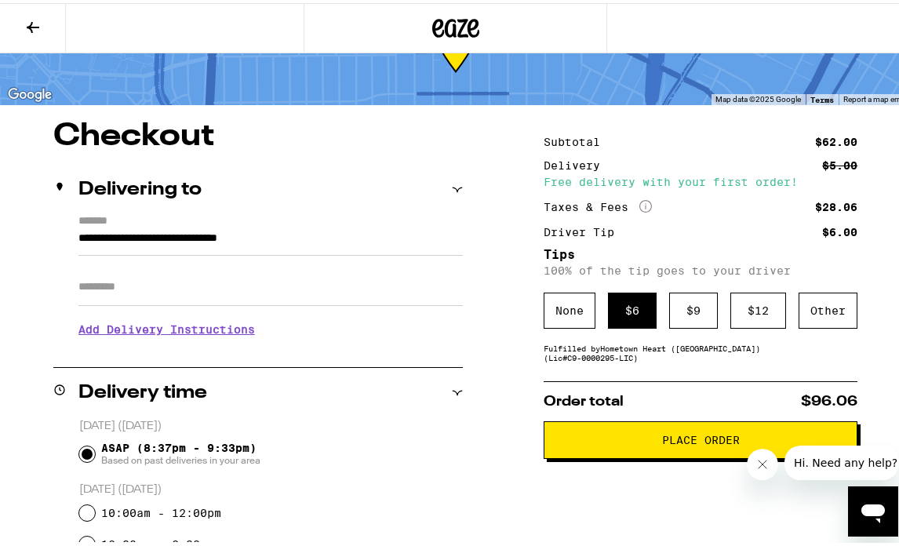
scroll to position [133, 0]
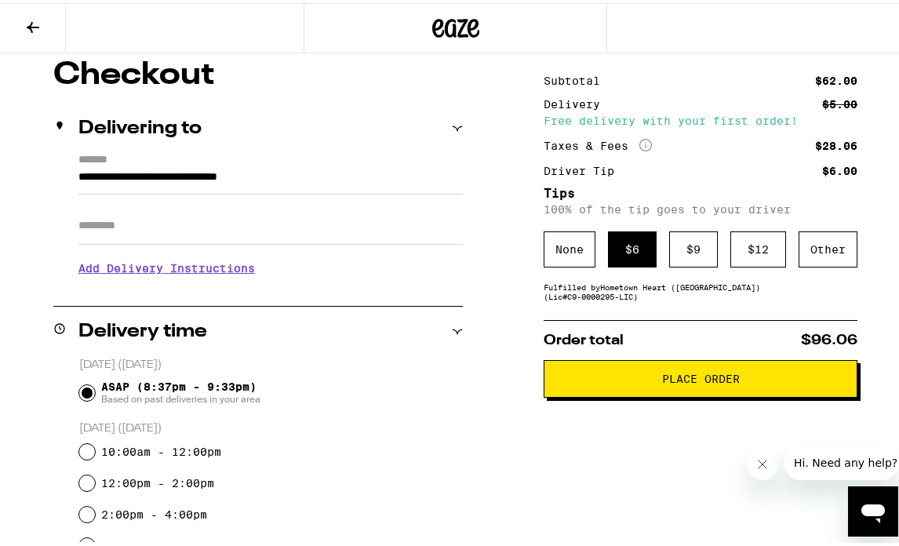
click at [224, 271] on h3 "Add Delivery Instructions" at bounding box center [270, 265] width 384 height 36
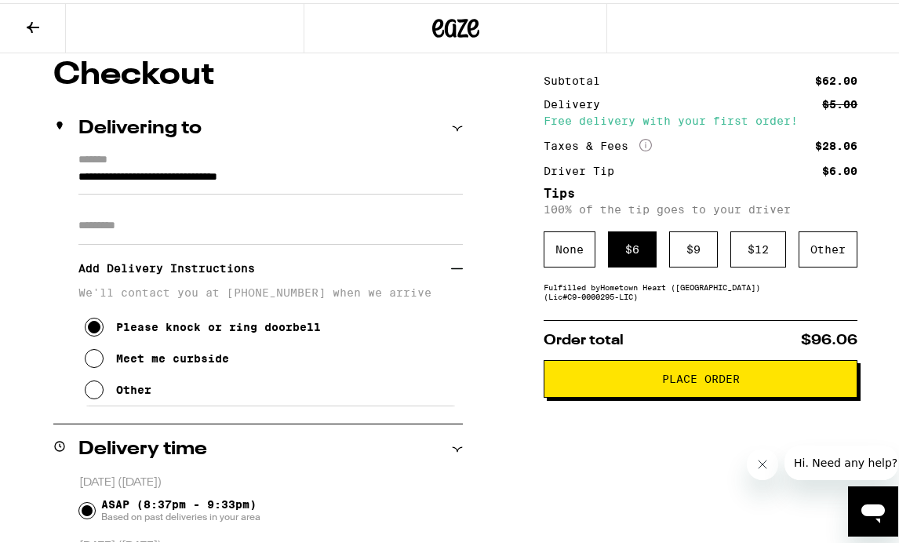
click at [682, 378] on span "Place Order" at bounding box center [701, 375] width 78 height 11
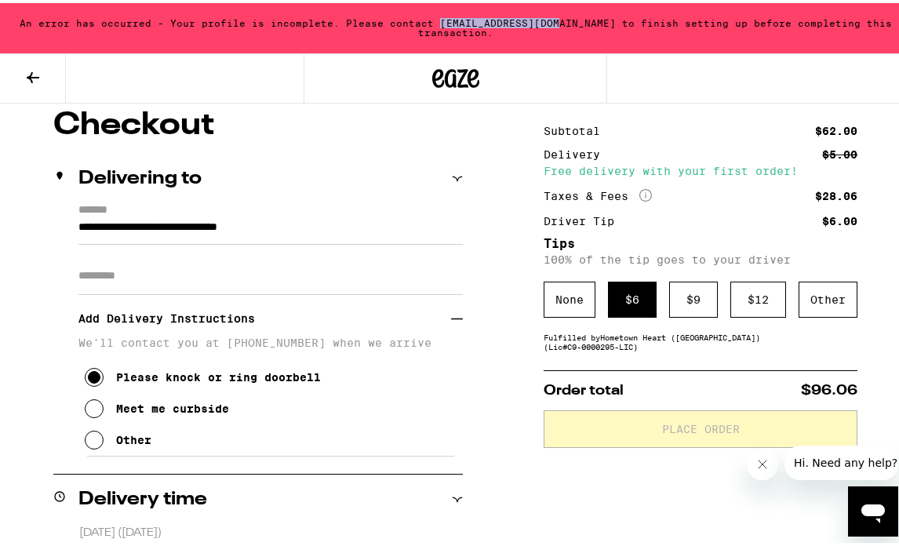
drag, startPoint x: 539, startPoint y: 26, endPoint x: 424, endPoint y: 24, distance: 114.5
click at [424, 24] on div "An error has occurred - Your profile is incomplete. Please contact [EMAIL_ADDRE…" at bounding box center [455, 25] width 911 height 50
copy div "[EMAIL_ADDRESS][DOMAIN_NAME]"
